Goal: Find contact information: Find contact information

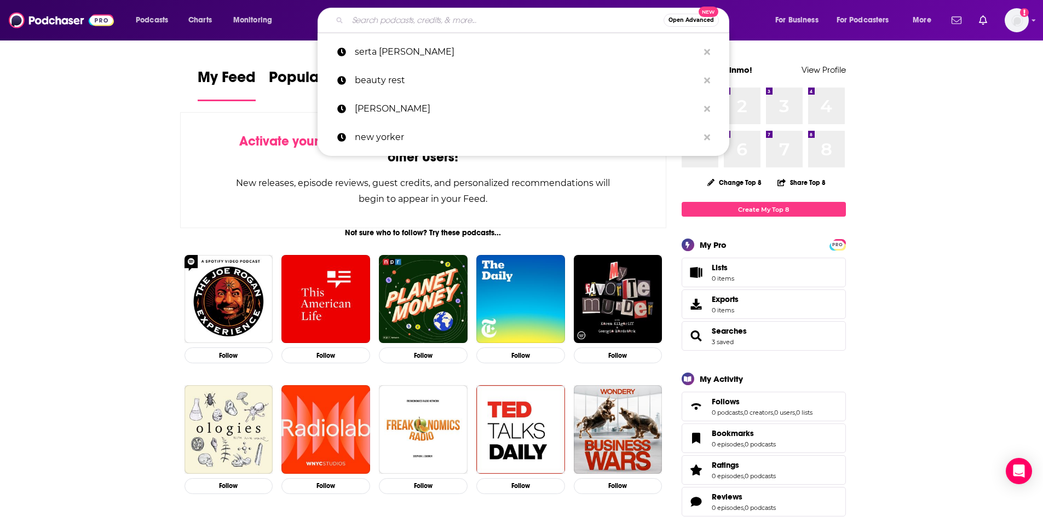
click at [467, 18] on input "Search podcasts, credits, & more..." at bounding box center [506, 20] width 316 height 18
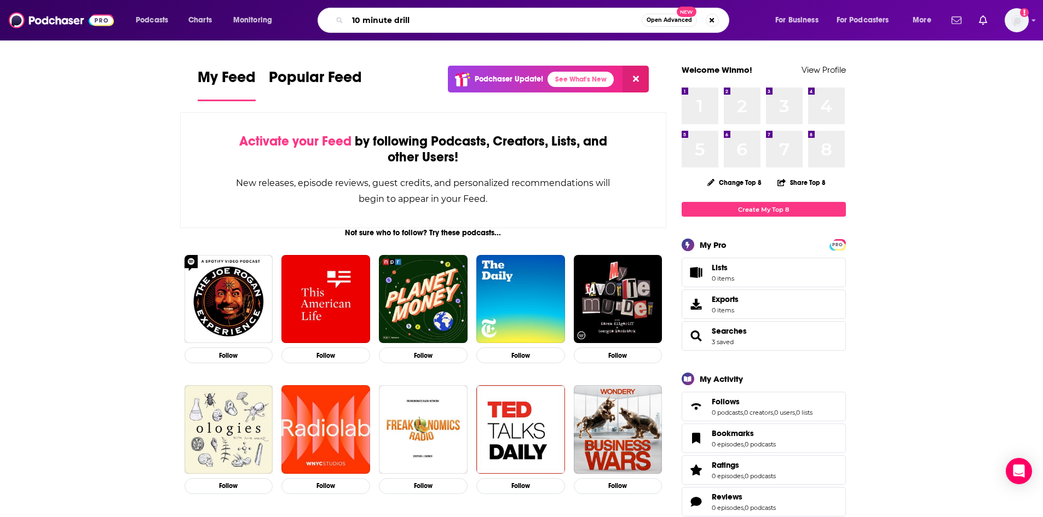
type input "10 minute drill"
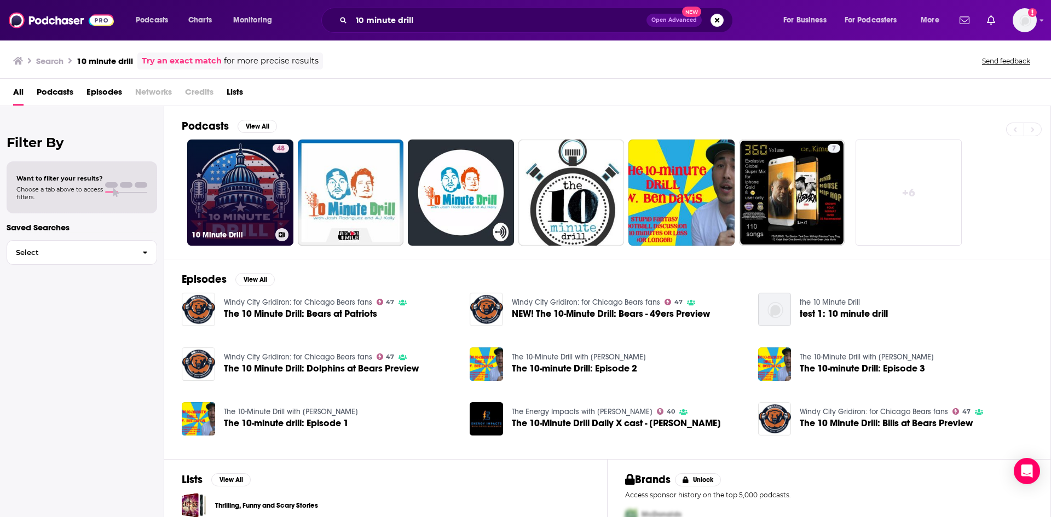
click at [241, 190] on link "48 10 Minute Drill" at bounding box center [240, 193] width 106 height 106
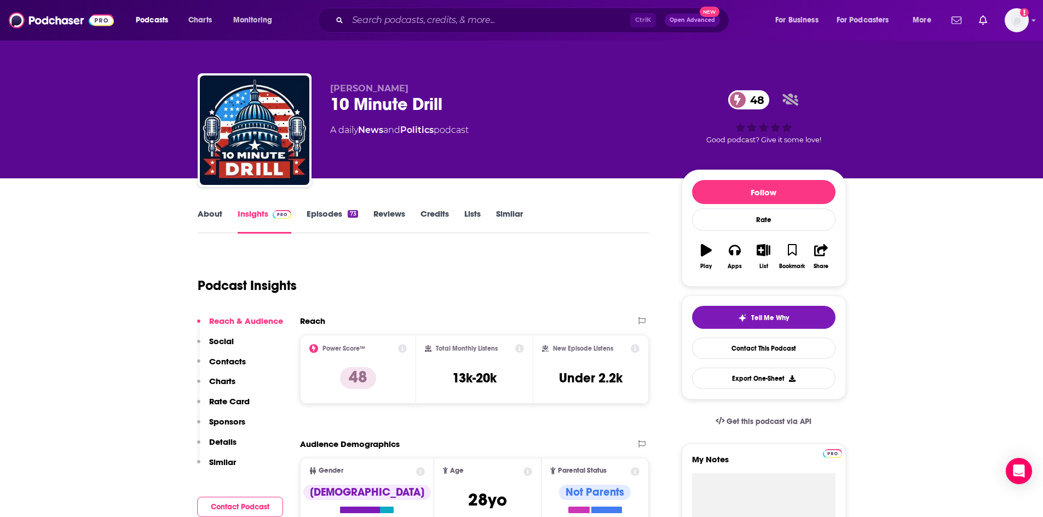
click at [239, 363] on p "Contacts" at bounding box center [227, 361] width 37 height 10
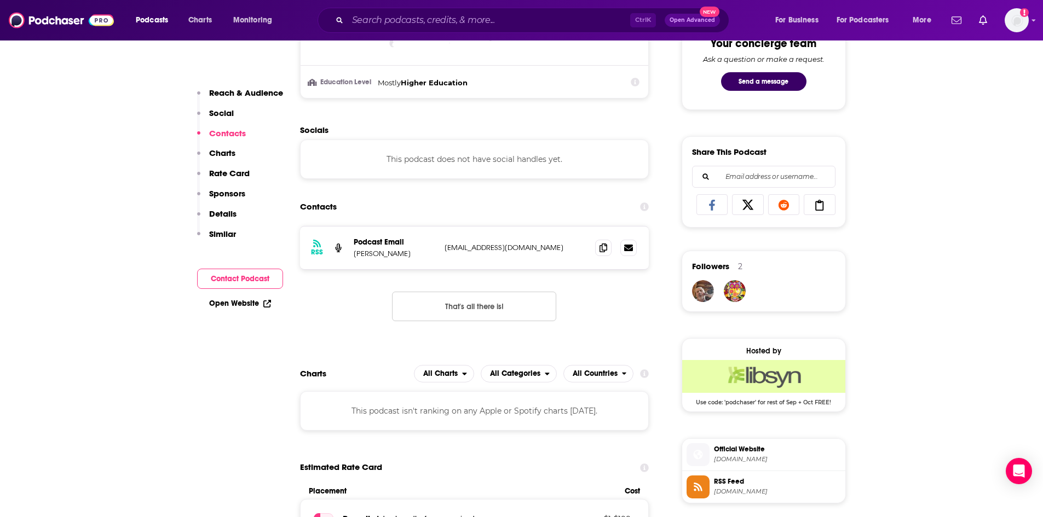
scroll to position [635, 0]
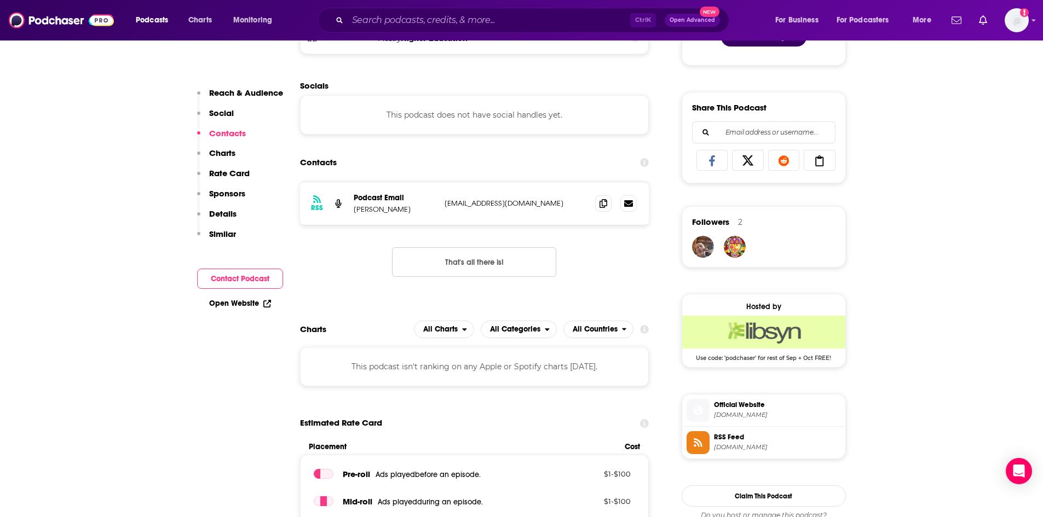
click at [226, 215] on p "Details" at bounding box center [222, 214] width 27 height 10
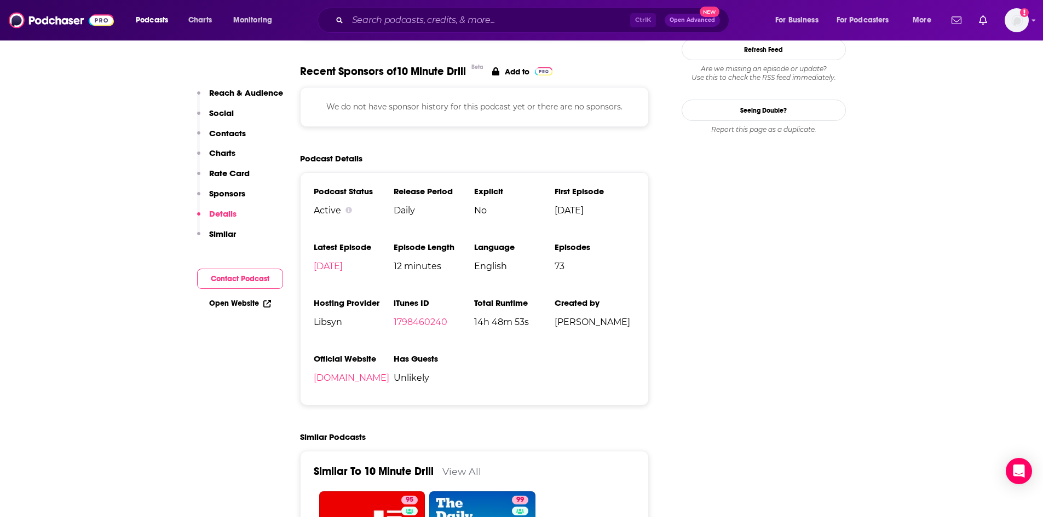
scroll to position [1144, 0]
click at [229, 196] on p "Sponsors" at bounding box center [227, 193] width 36 height 10
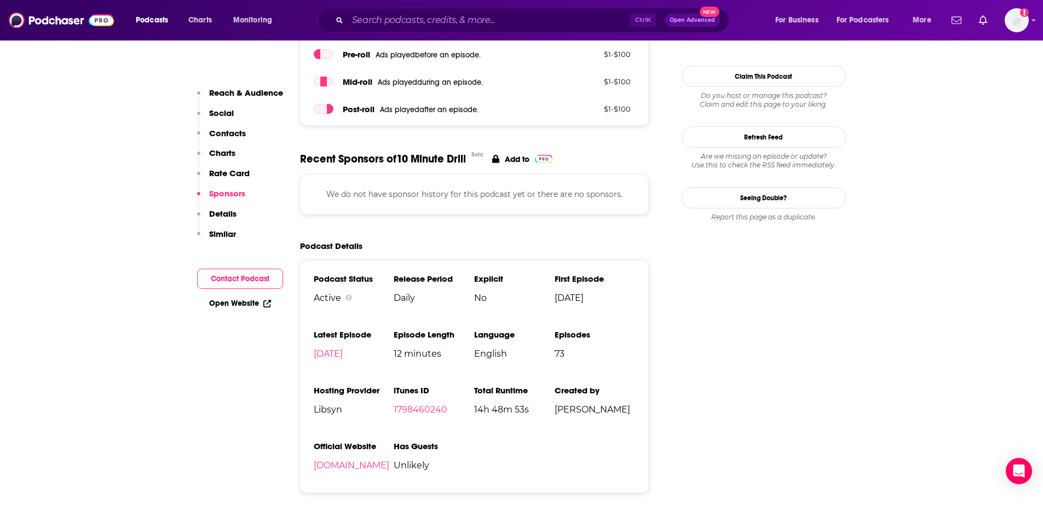
click at [221, 234] on p "Similar" at bounding box center [222, 234] width 27 height 10
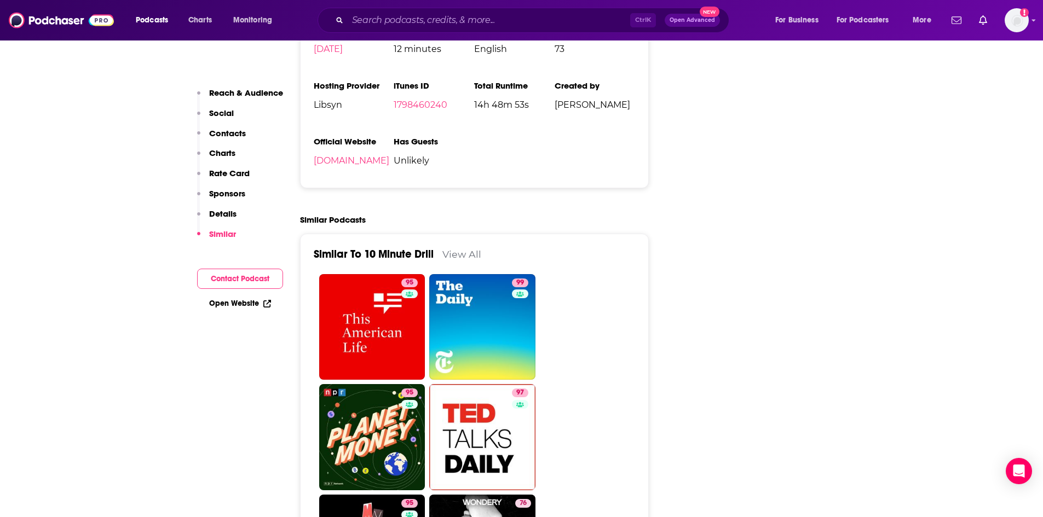
scroll to position [1423, 0]
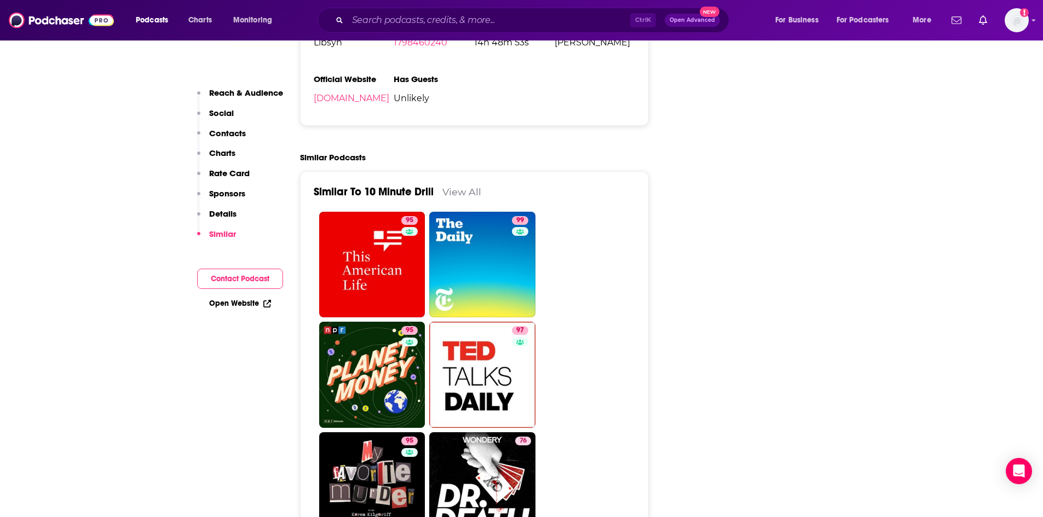
click at [233, 172] on p "Rate Card" at bounding box center [229, 173] width 41 height 10
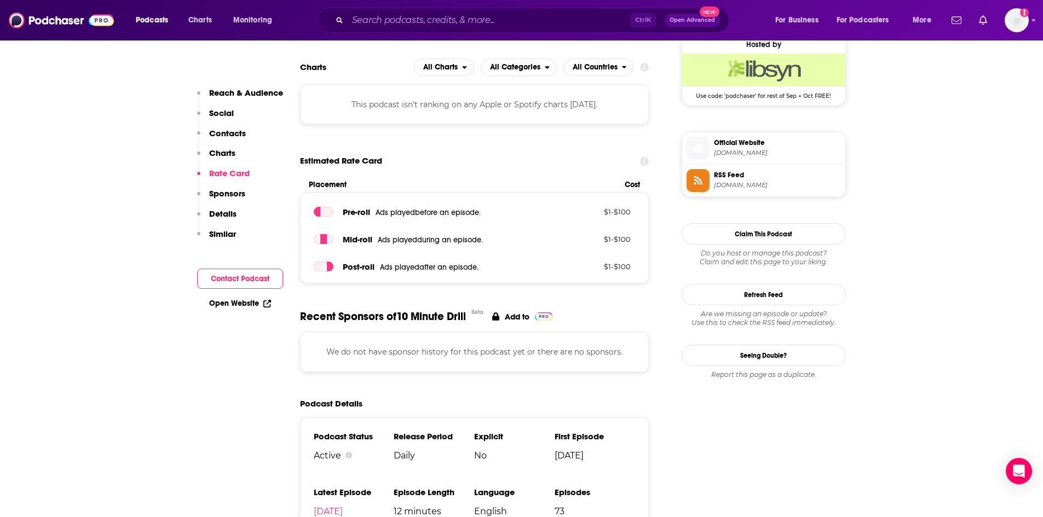
scroll to position [896, 0]
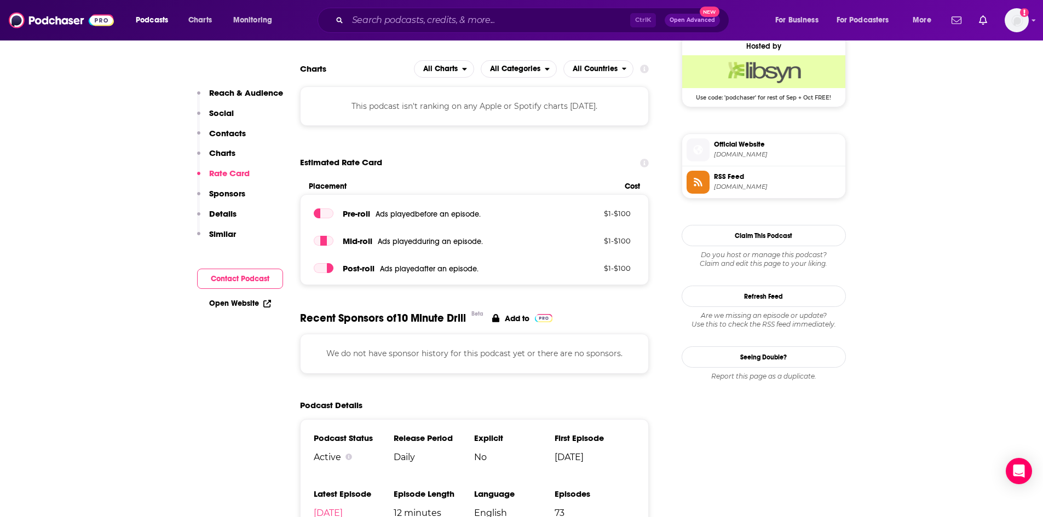
click at [226, 152] on p "Charts" at bounding box center [222, 153] width 26 height 10
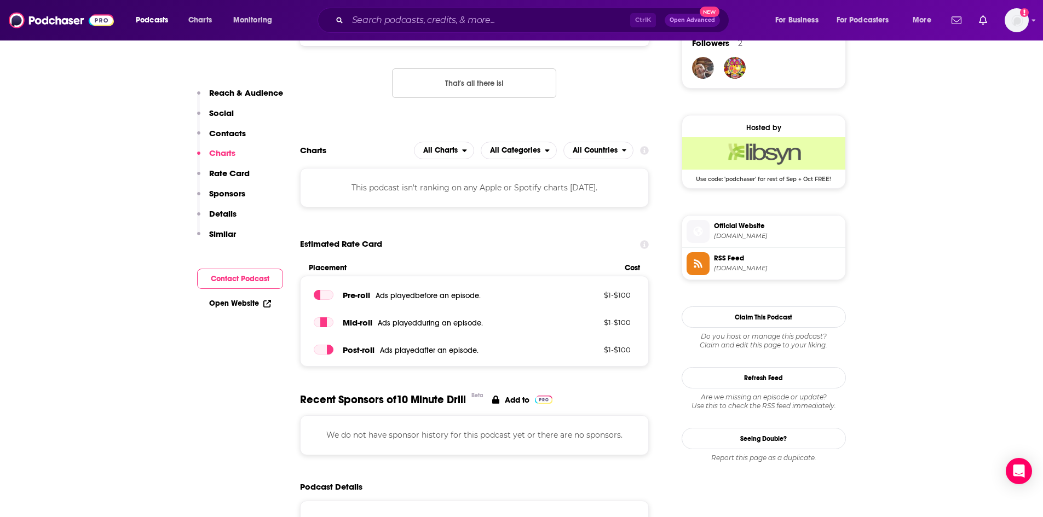
scroll to position [804, 0]
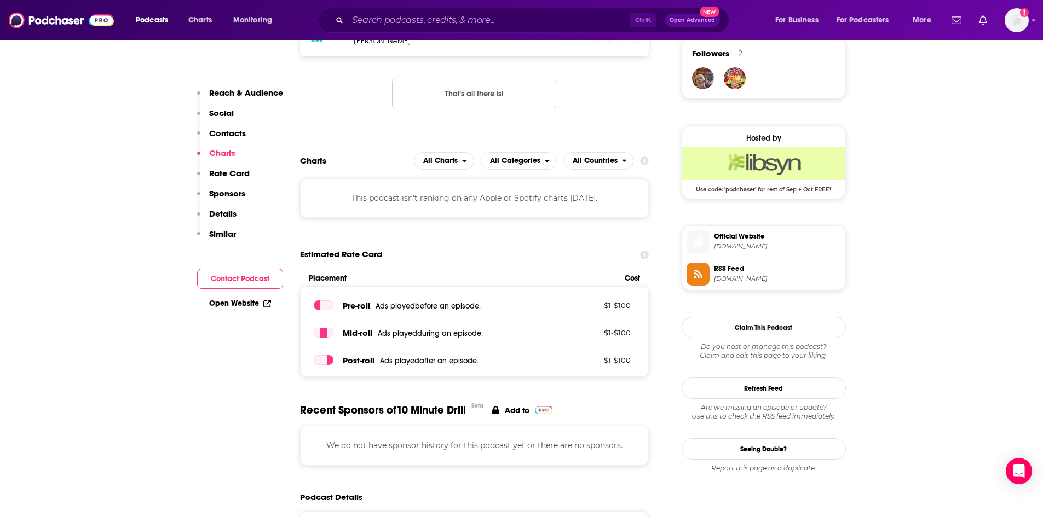
click at [226, 131] on p "Contacts" at bounding box center [227, 133] width 37 height 10
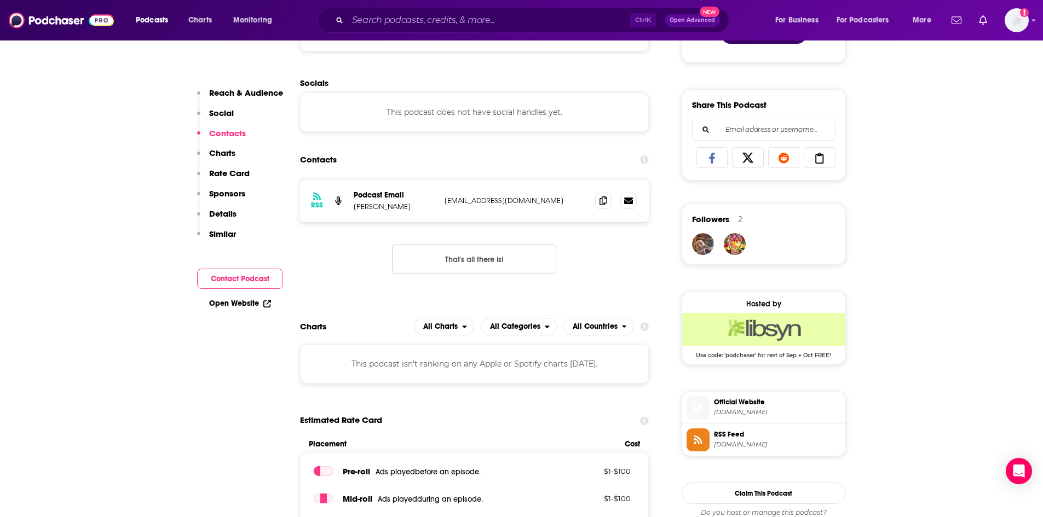
scroll to position [635, 0]
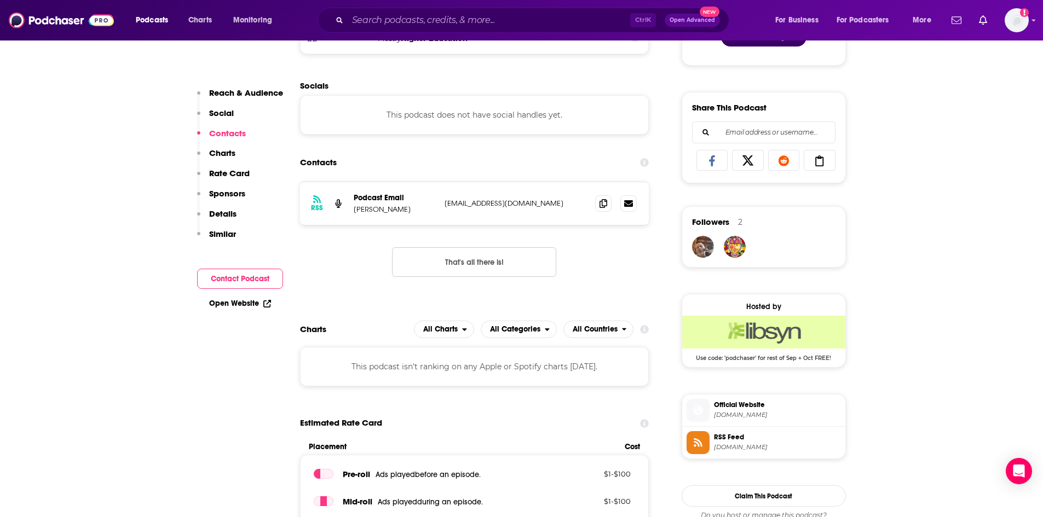
click at [226, 113] on p "Social" at bounding box center [221, 113] width 25 height 10
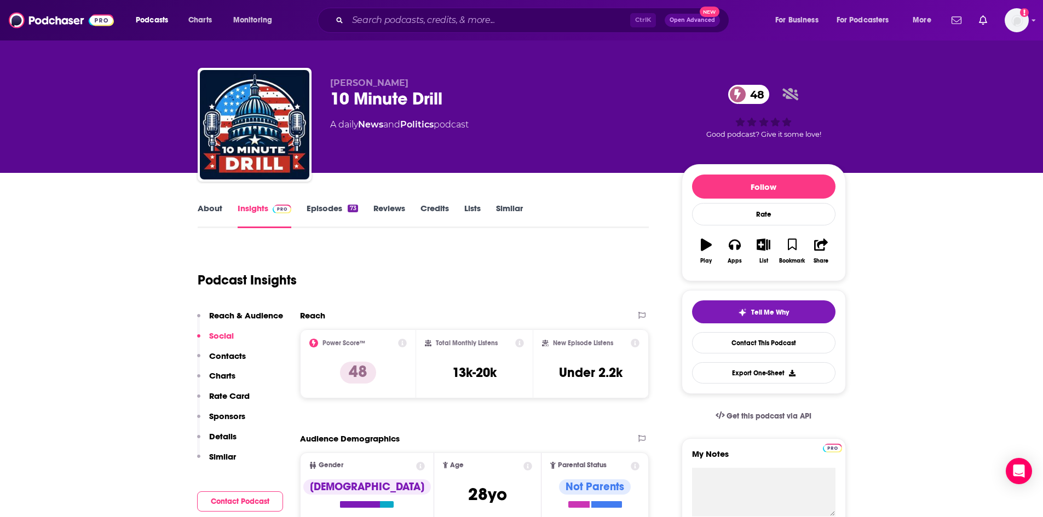
scroll to position [0, 0]
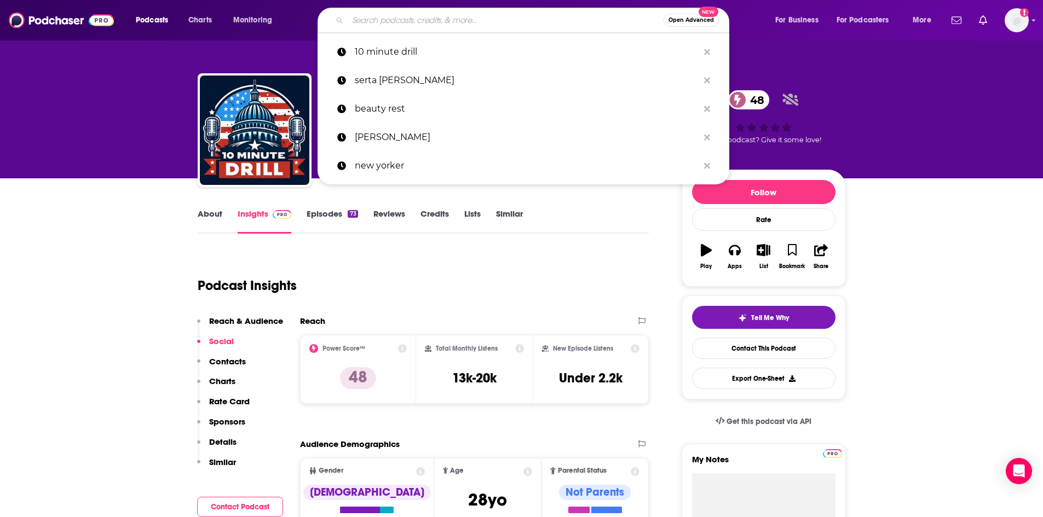
click at [384, 26] on input "Search podcasts, credits, & more..." at bounding box center [506, 20] width 316 height 18
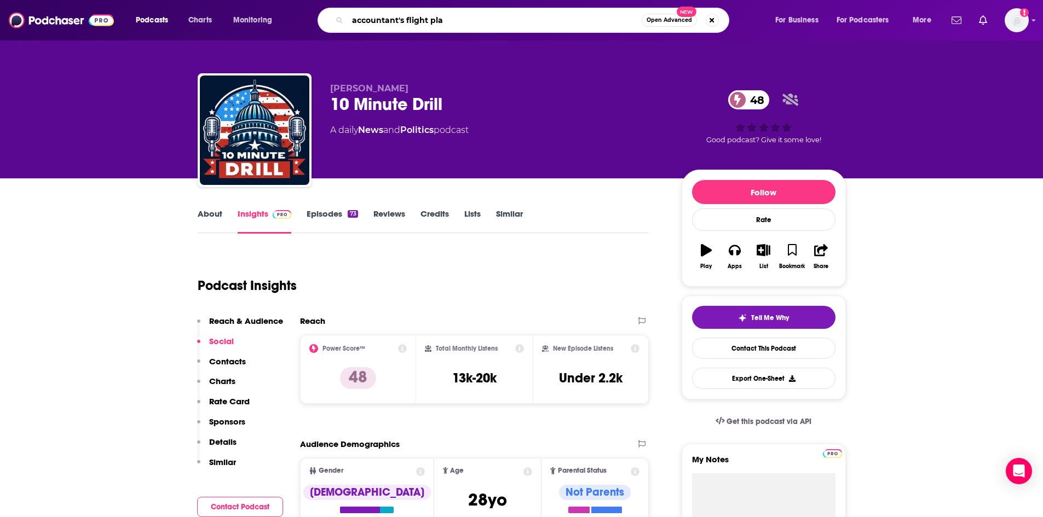
type input "accountant's flight plan"
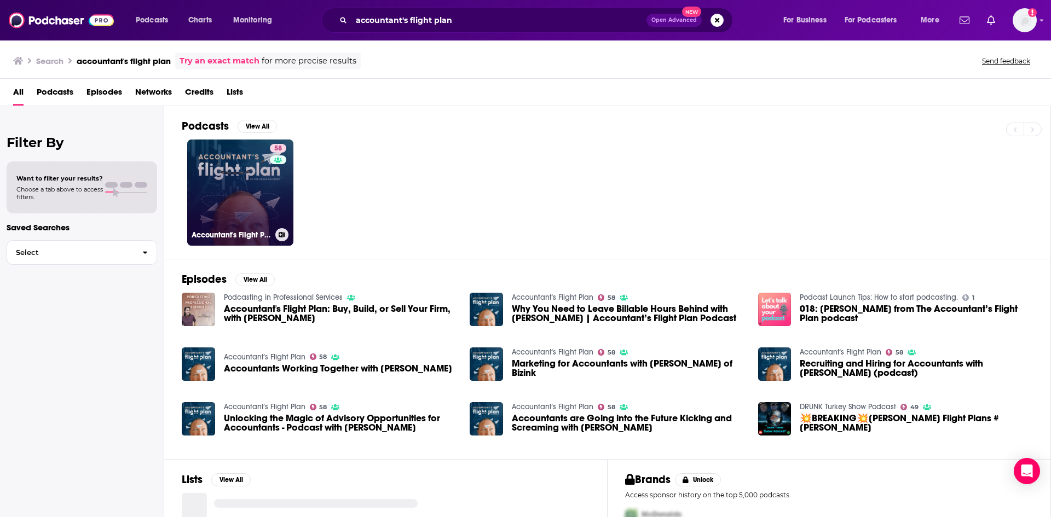
click at [263, 192] on link "58 Accountant's Flight Plan" at bounding box center [240, 193] width 106 height 106
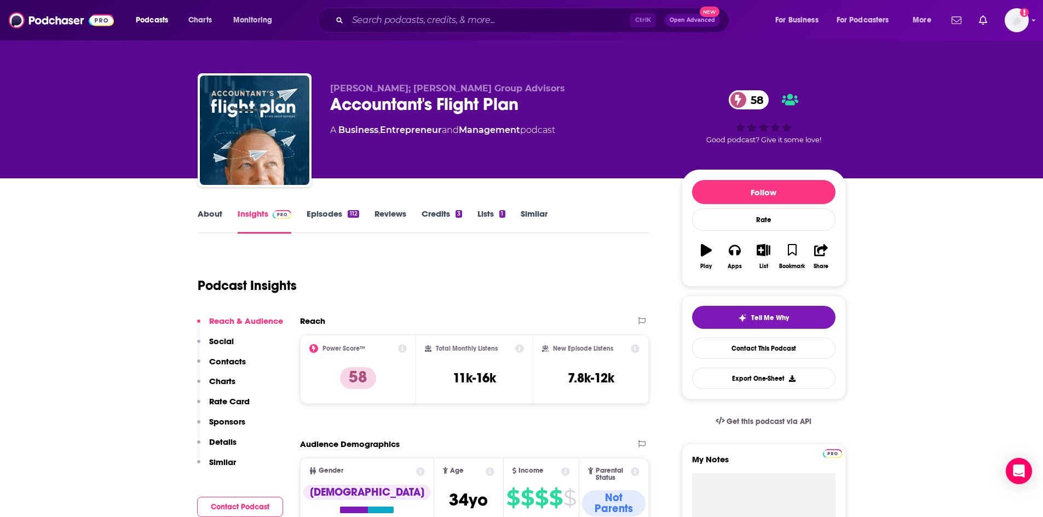
click at [239, 357] on p "Contacts" at bounding box center [227, 361] width 37 height 10
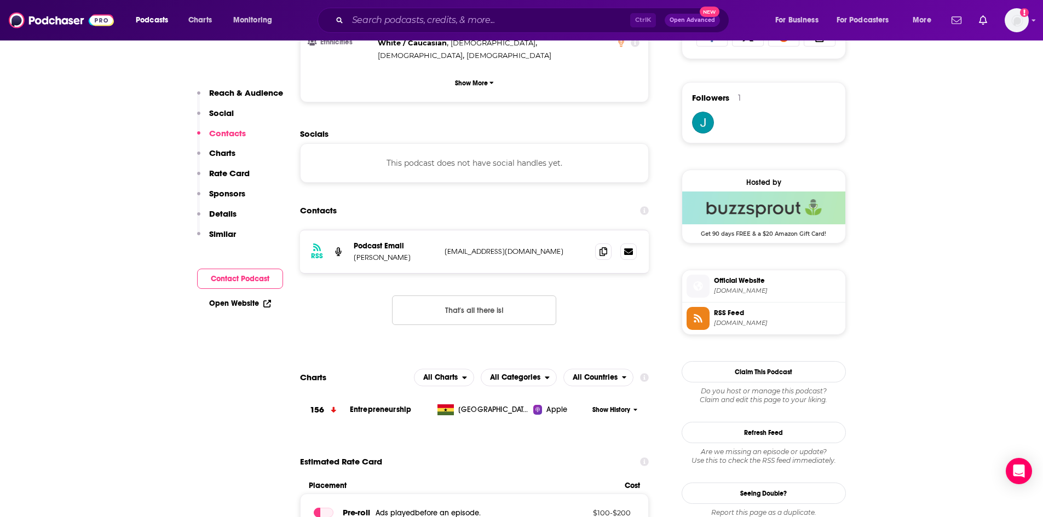
scroll to position [768, 0]
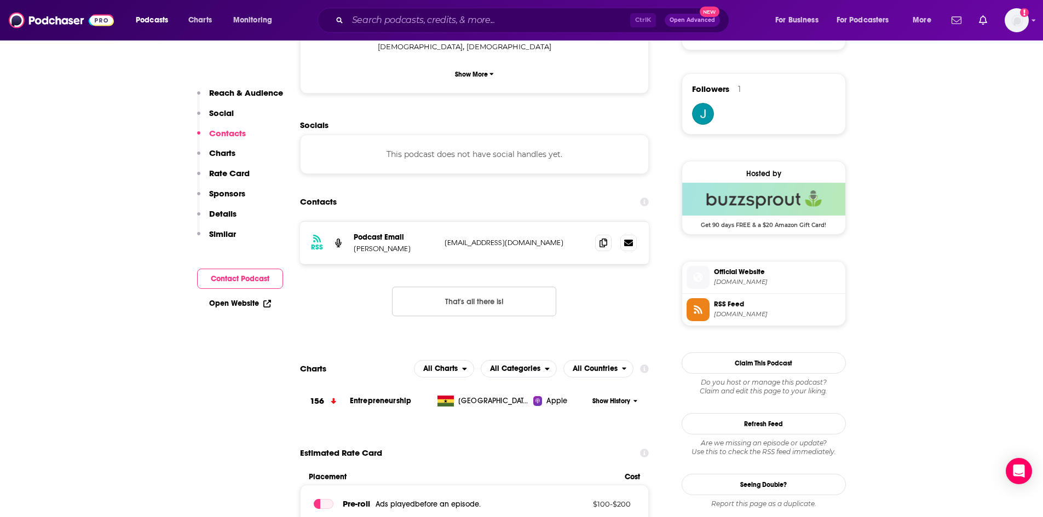
click at [383, 244] on p "[PERSON_NAME]" at bounding box center [395, 248] width 82 height 9
copy p "[PERSON_NAME]"
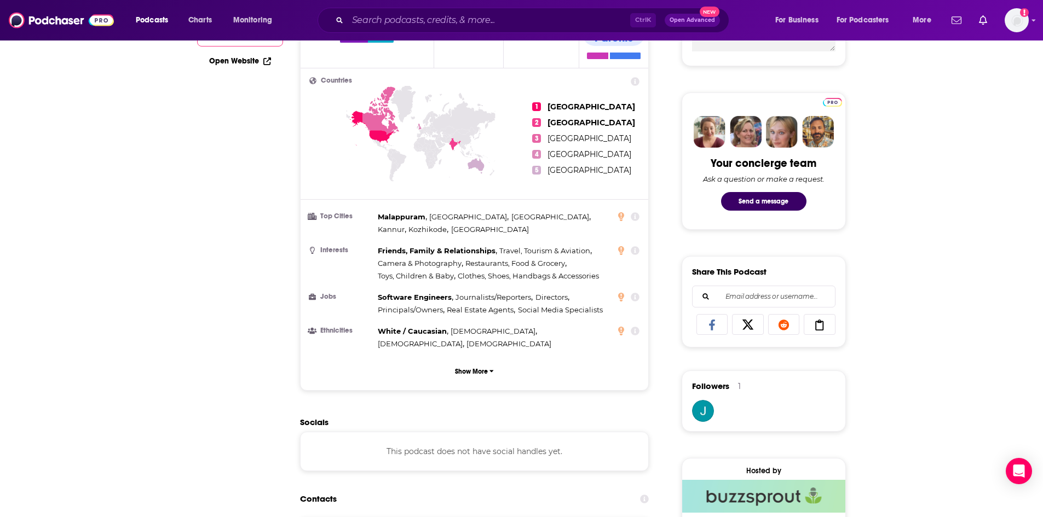
scroll to position [0, 0]
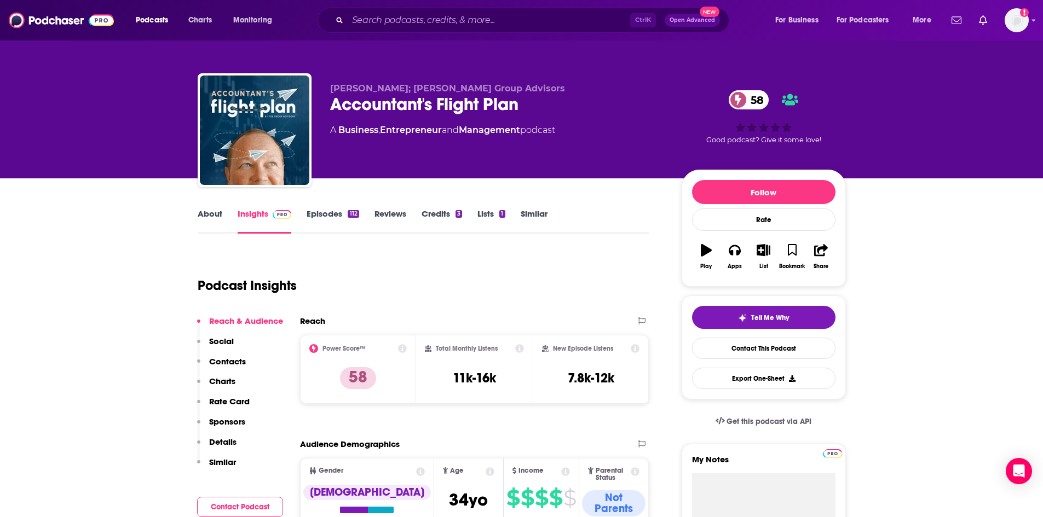
click at [240, 364] on p "Contacts" at bounding box center [227, 361] width 37 height 10
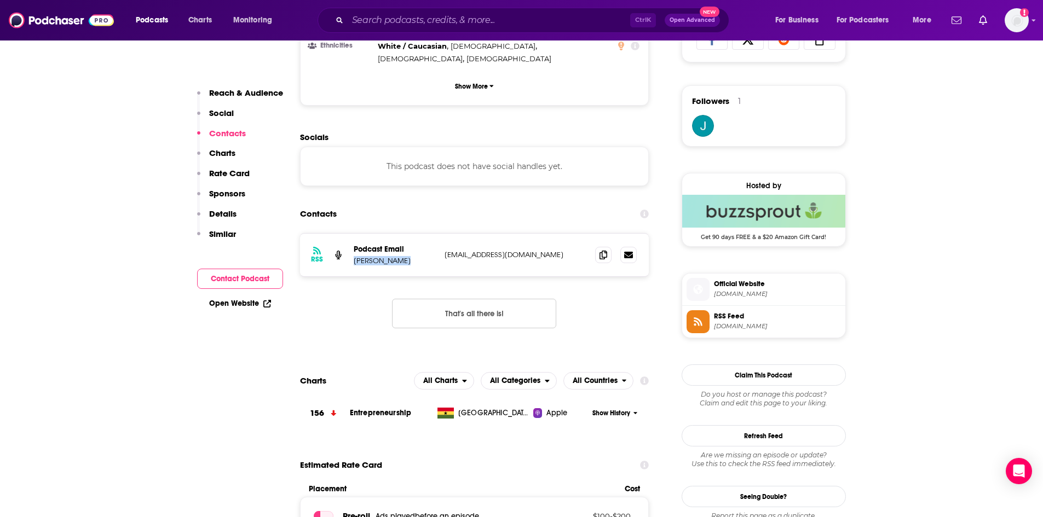
scroll to position [768, 0]
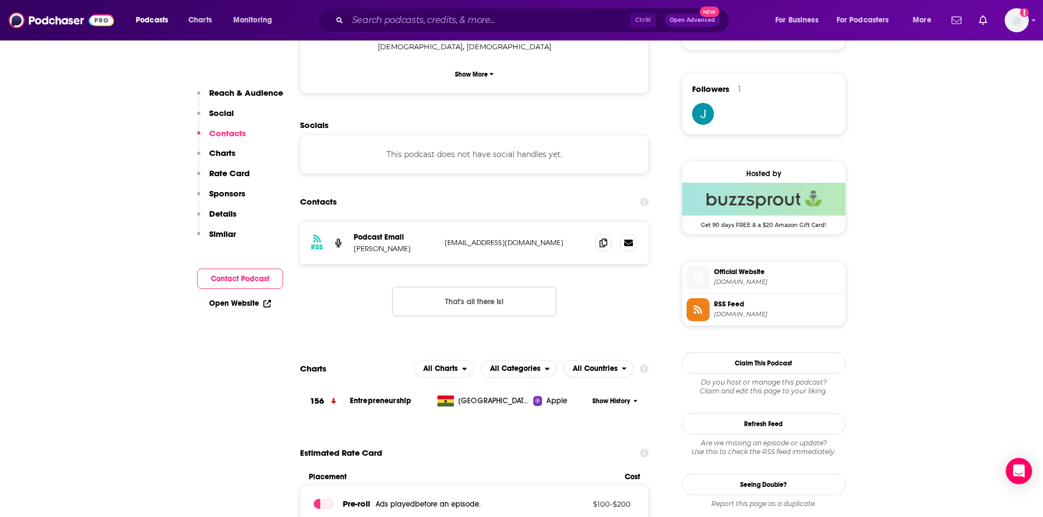
click at [509, 238] on p "[EMAIL_ADDRESS][DOMAIN_NAME]" at bounding box center [516, 242] width 142 height 9
copy div "[EMAIL_ADDRESS][DOMAIN_NAME] [EMAIL_ADDRESS][DOMAIN_NAME]"
